Goal: Information Seeking & Learning: Understand process/instructions

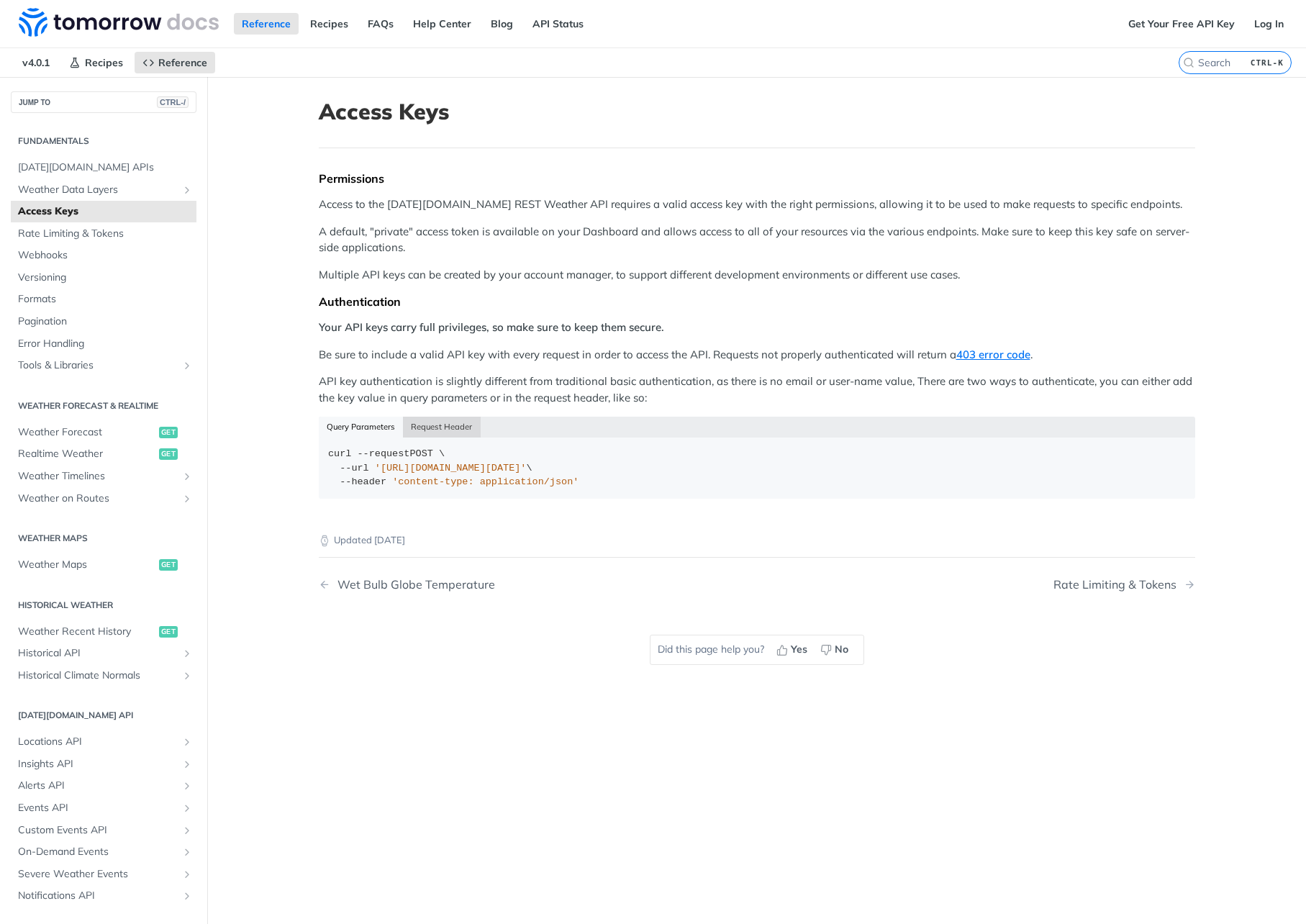
click at [443, 429] on button "Request Header" at bounding box center [442, 427] width 78 height 20
click at [353, 427] on button "Query Parameters" at bounding box center [360, 427] width 85 height 20
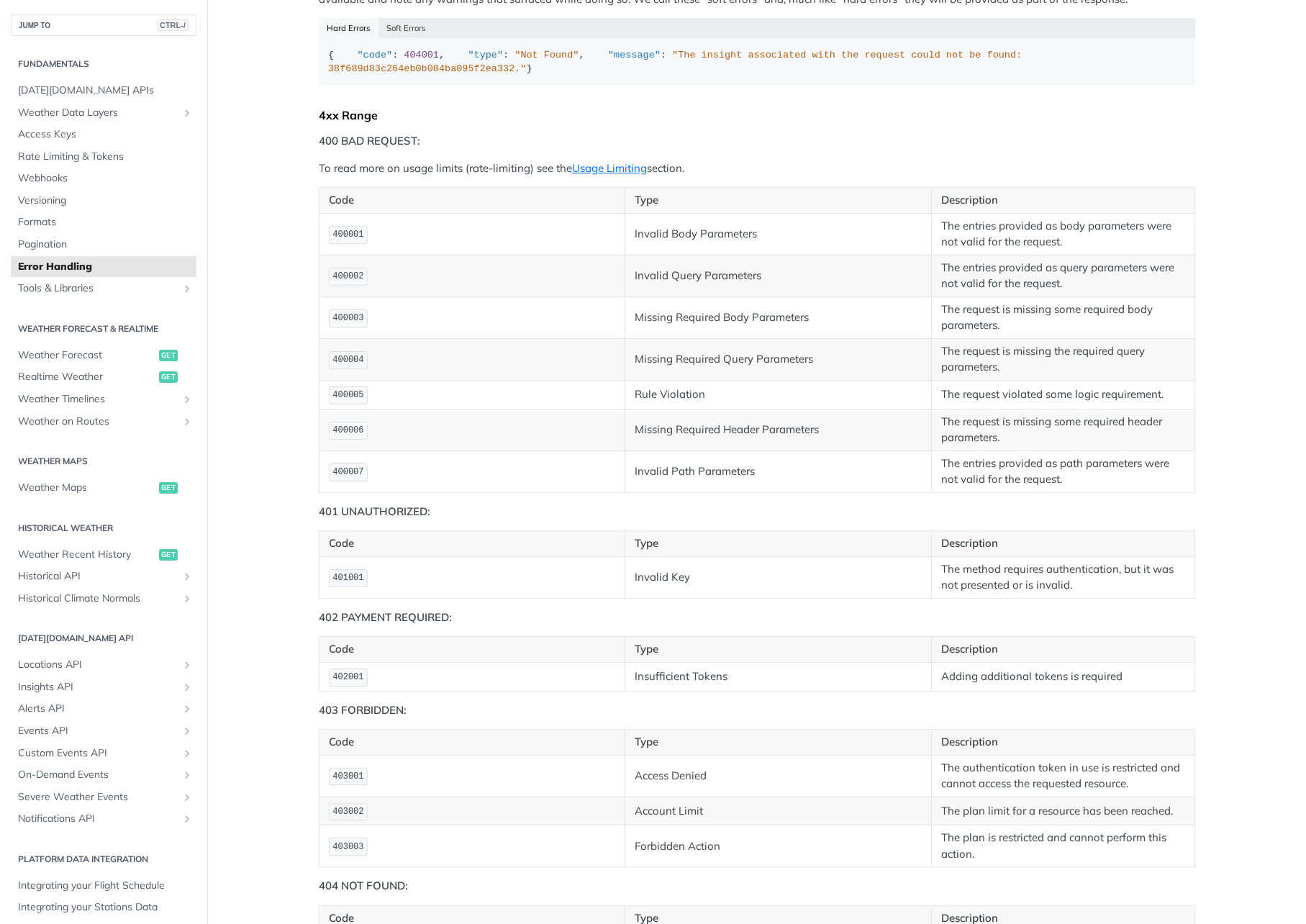
scroll to position [288, 0]
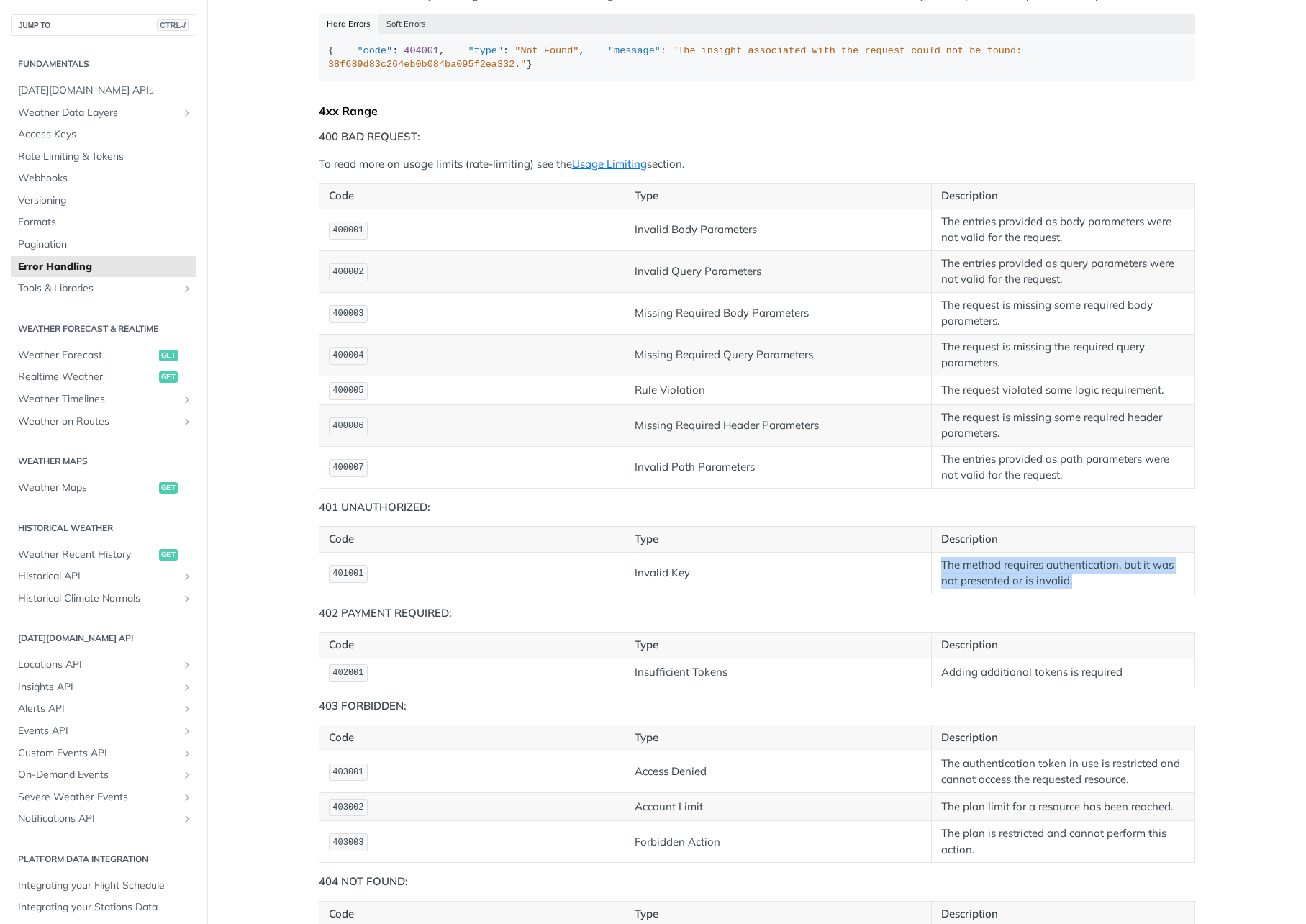
drag, startPoint x: 937, startPoint y: 601, endPoint x: 1097, endPoint y: 623, distance: 161.5
click at [1097, 594] on td "The method requires authentication, but it was not presented or is invalid." at bounding box center [1063, 572] width 263 height 42
drag, startPoint x: 1097, startPoint y: 623, endPoint x: 993, endPoint y: 621, distance: 104.0
copy td "The method requires authentication, but it was not presented or is invalid."
click at [599, 171] on link "Usage Limiting" at bounding box center [610, 164] width 75 height 14
